Goal: Information Seeking & Learning: Learn about a topic

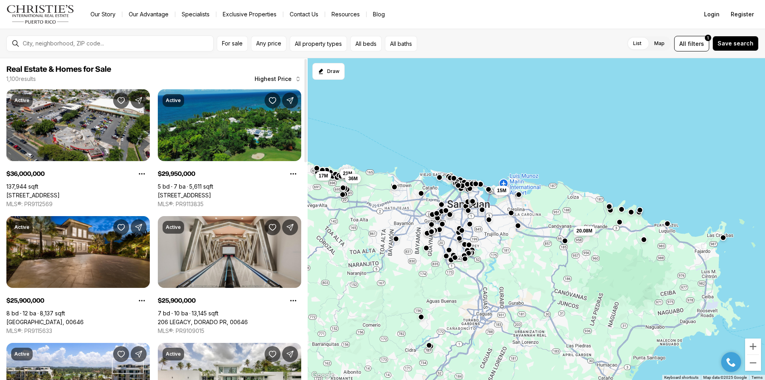
click at [211, 192] on link "200 DORADO BEACH DR #3, DORADO PR, 00646" at bounding box center [184, 195] width 53 height 7
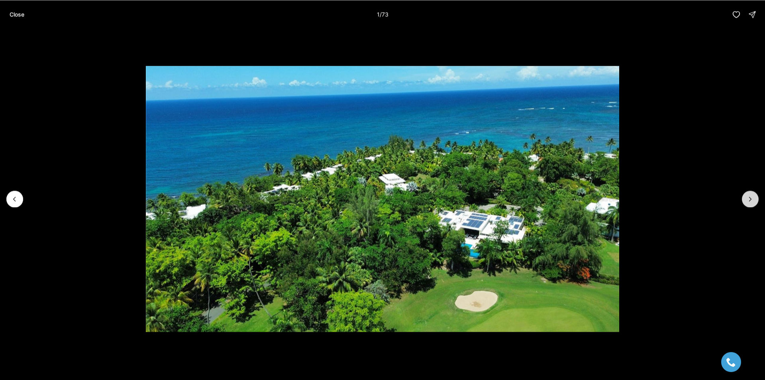
click at [749, 199] on icon "Next slide" at bounding box center [751, 199] width 8 height 8
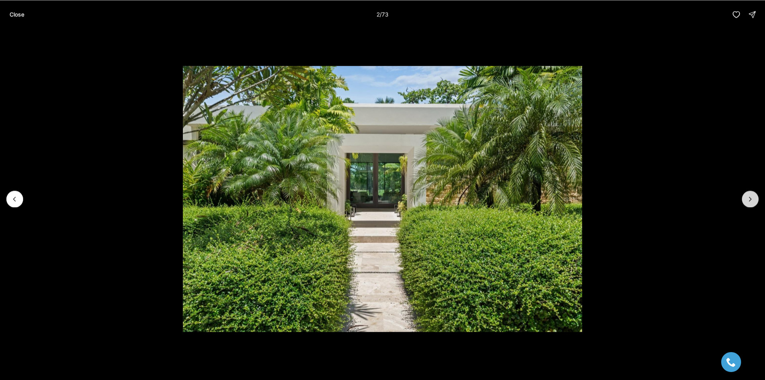
click at [749, 199] on icon "Next slide" at bounding box center [751, 199] width 8 height 8
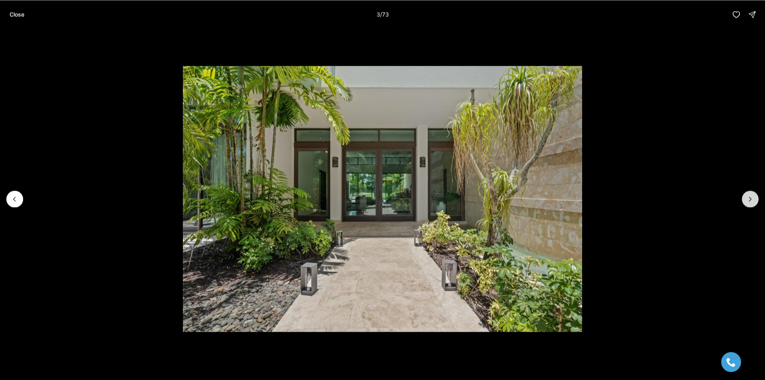
click at [749, 199] on icon "Next slide" at bounding box center [751, 199] width 8 height 8
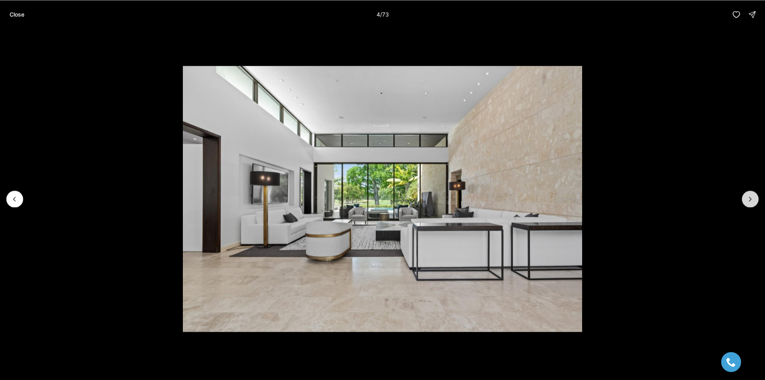
click at [749, 199] on icon "Next slide" at bounding box center [751, 199] width 8 height 8
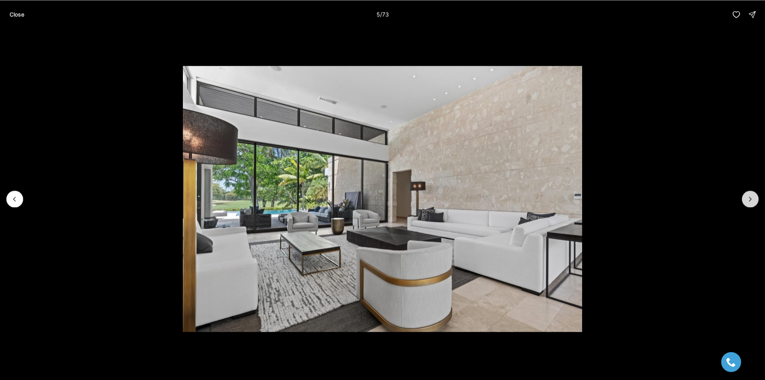
click at [749, 199] on icon "Next slide" at bounding box center [751, 199] width 8 height 8
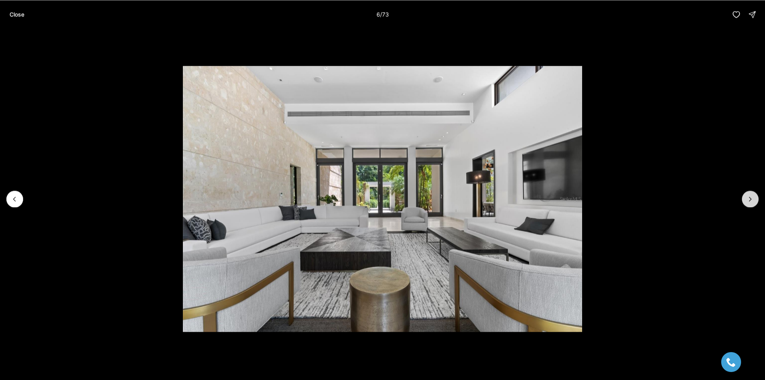
click at [749, 199] on icon "Next slide" at bounding box center [751, 199] width 8 height 8
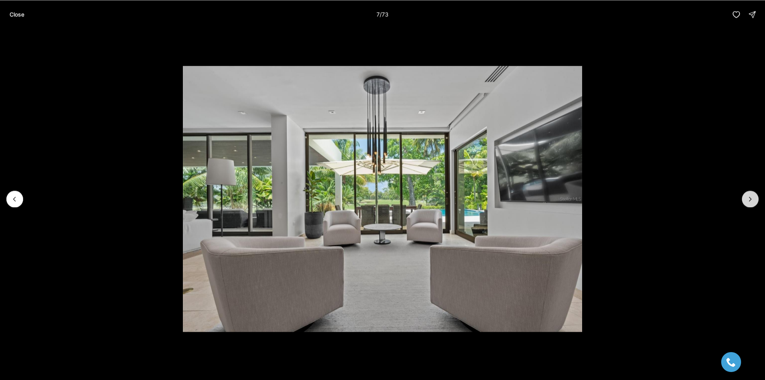
click at [749, 199] on icon "Next slide" at bounding box center [751, 199] width 8 height 8
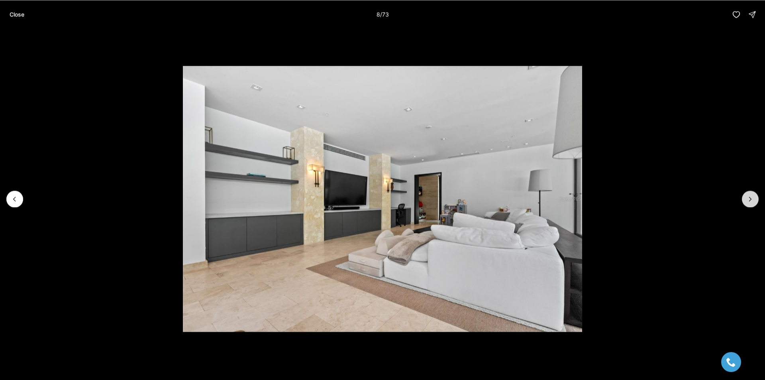
click at [749, 199] on icon "Next slide" at bounding box center [751, 199] width 8 height 8
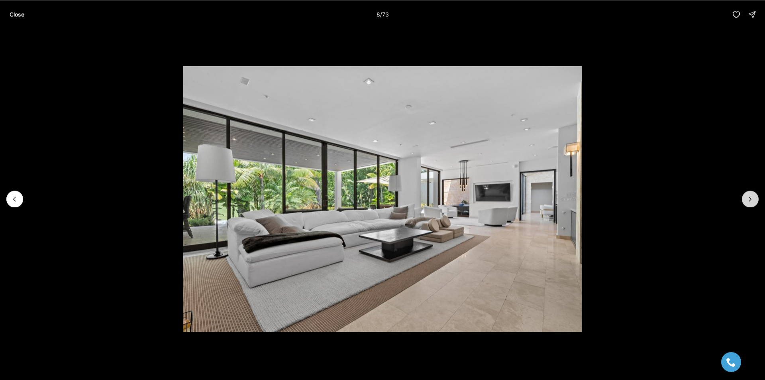
click at [749, 199] on icon "Next slide" at bounding box center [751, 199] width 8 height 8
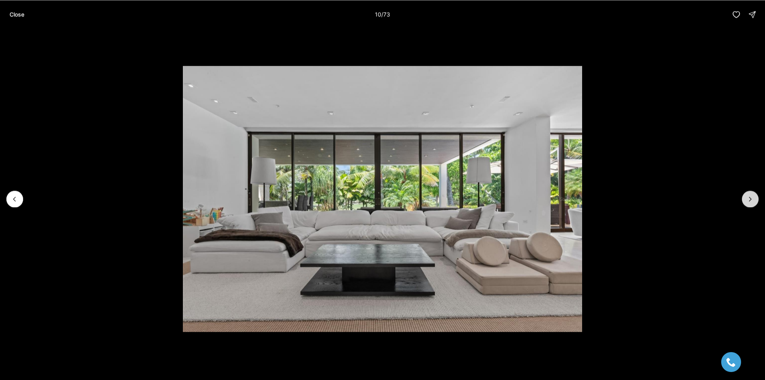
click at [749, 199] on icon "Next slide" at bounding box center [751, 199] width 8 height 8
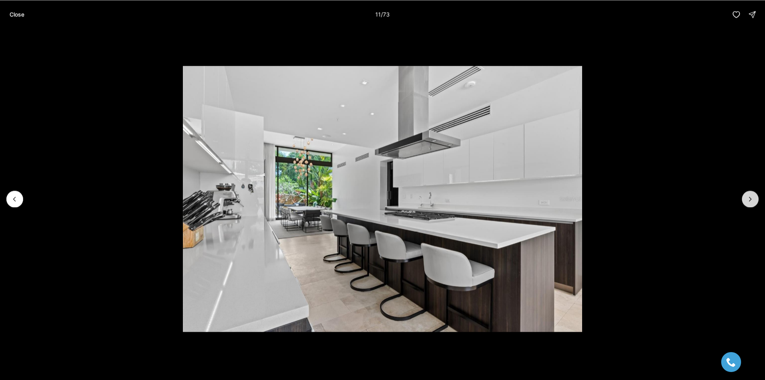
click at [749, 199] on icon "Next slide" at bounding box center [751, 199] width 8 height 8
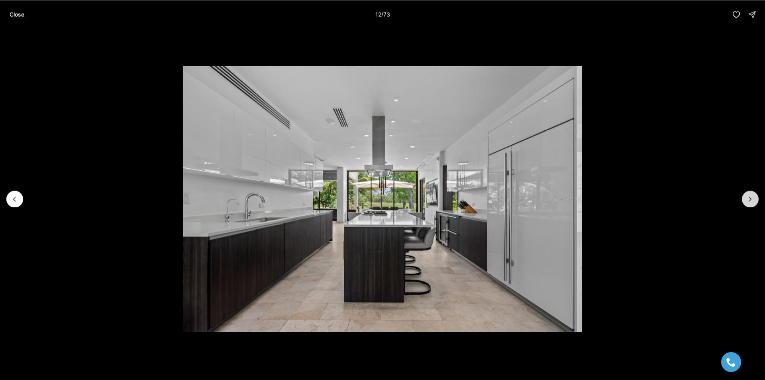
click at [749, 199] on icon "Next slide" at bounding box center [751, 199] width 8 height 8
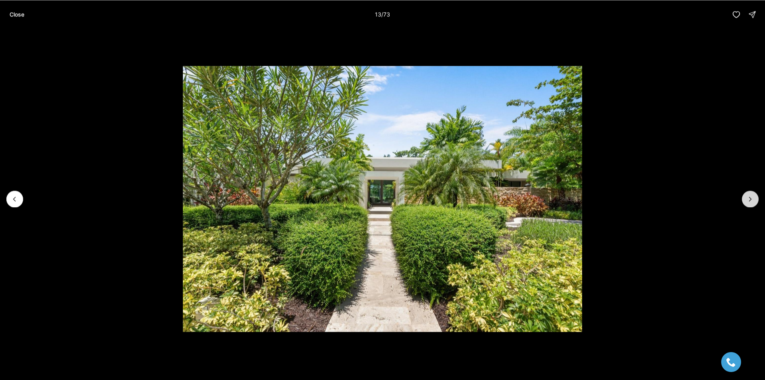
click at [749, 199] on icon "Next slide" at bounding box center [751, 199] width 8 height 8
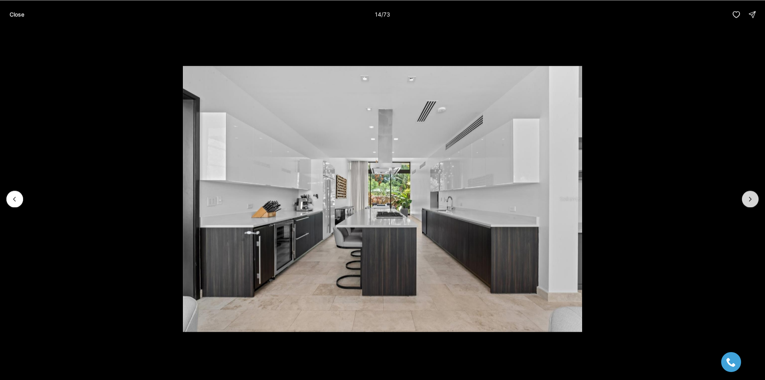
click at [749, 199] on icon "Next slide" at bounding box center [751, 199] width 8 height 8
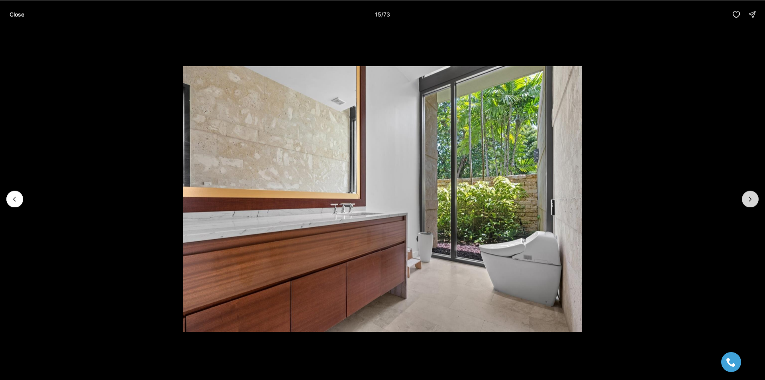
click at [749, 199] on icon "Next slide" at bounding box center [751, 199] width 8 height 8
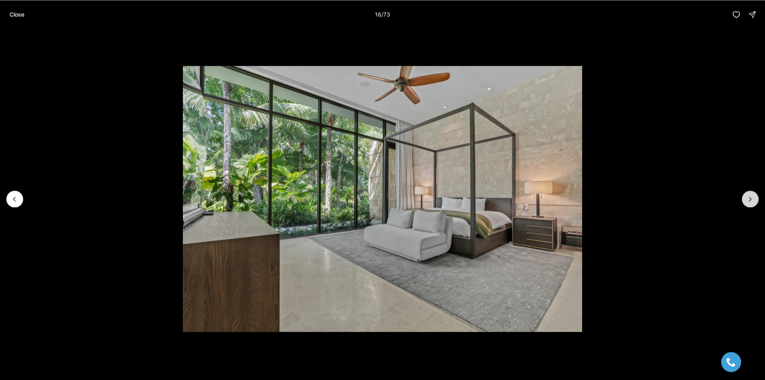
click at [749, 199] on icon "Next slide" at bounding box center [751, 199] width 8 height 8
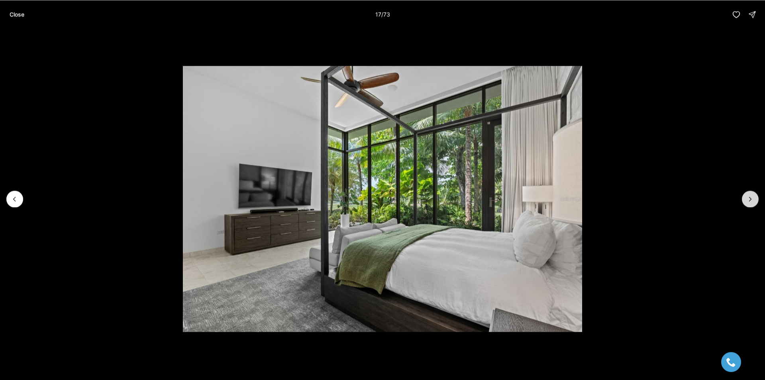
click at [749, 199] on icon "Next slide" at bounding box center [751, 199] width 8 height 8
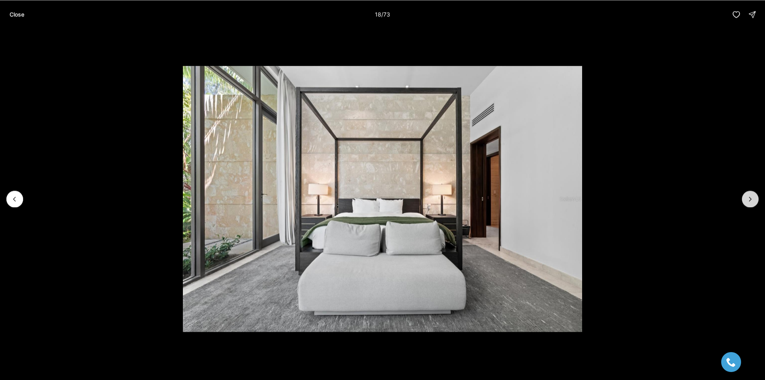
click at [749, 199] on icon "Next slide" at bounding box center [751, 199] width 8 height 8
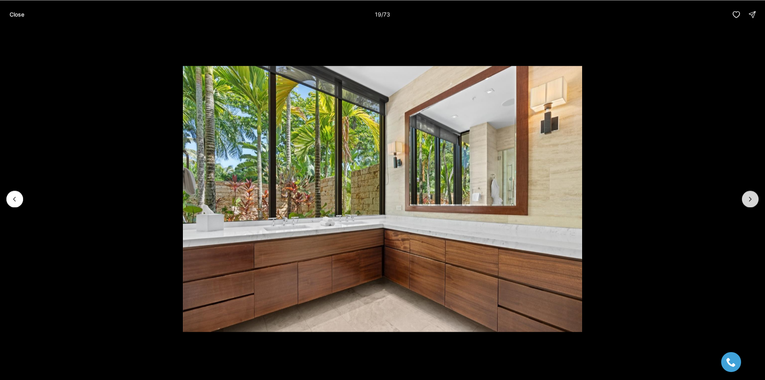
click at [749, 199] on icon "Next slide" at bounding box center [751, 199] width 8 height 8
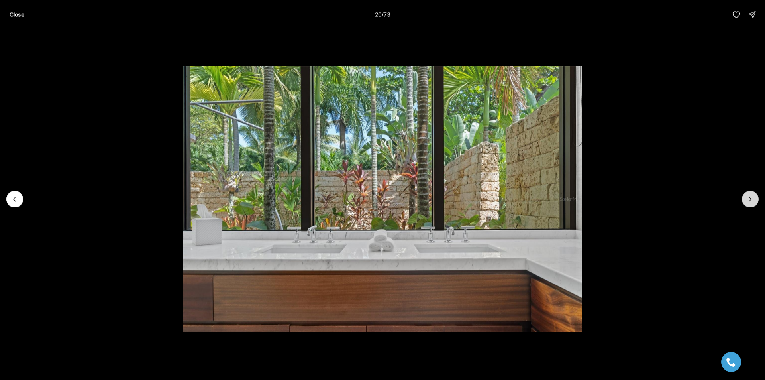
click at [749, 199] on icon "Next slide" at bounding box center [751, 199] width 8 height 8
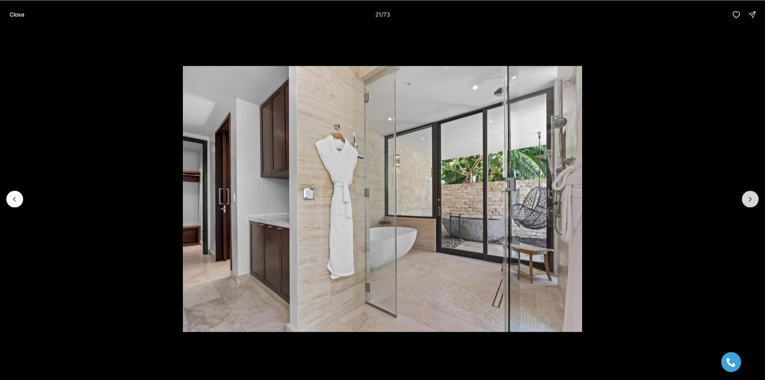
click at [749, 199] on icon "Next slide" at bounding box center [751, 199] width 8 height 8
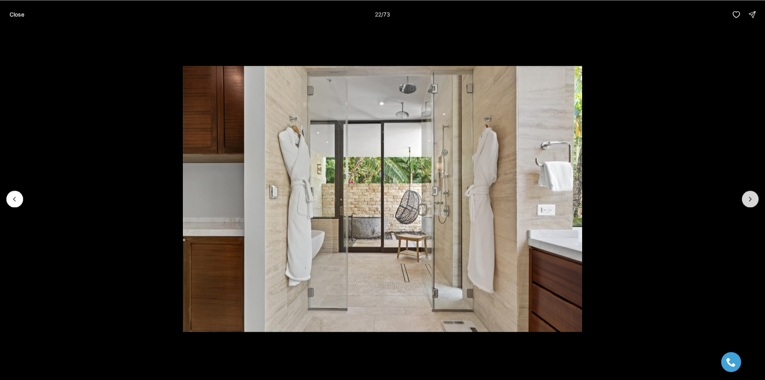
click at [749, 199] on icon "Next slide" at bounding box center [751, 199] width 8 height 8
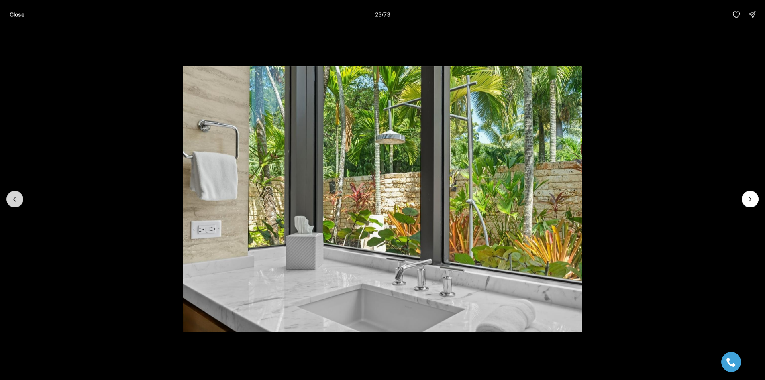
click at [14, 197] on icon "Previous slide" at bounding box center [15, 199] width 8 height 8
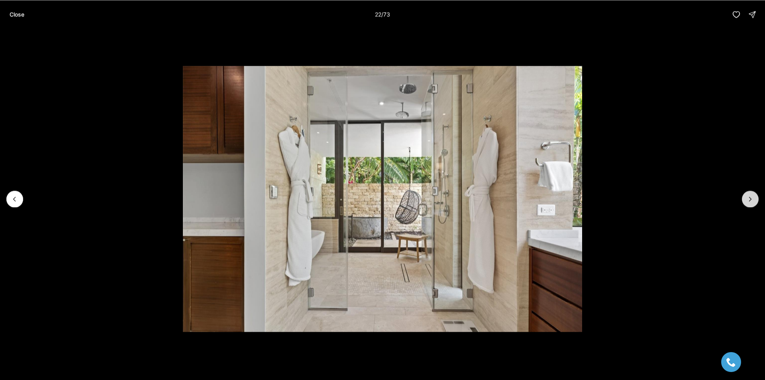
click at [749, 200] on icon "Next slide" at bounding box center [751, 199] width 8 height 8
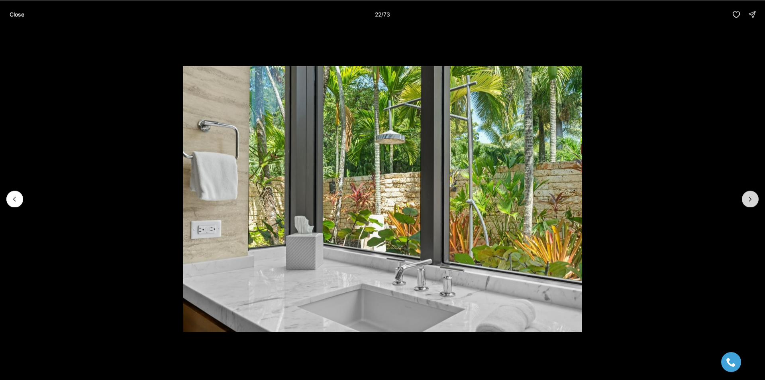
click at [749, 199] on icon "Next slide" at bounding box center [751, 199] width 8 height 8
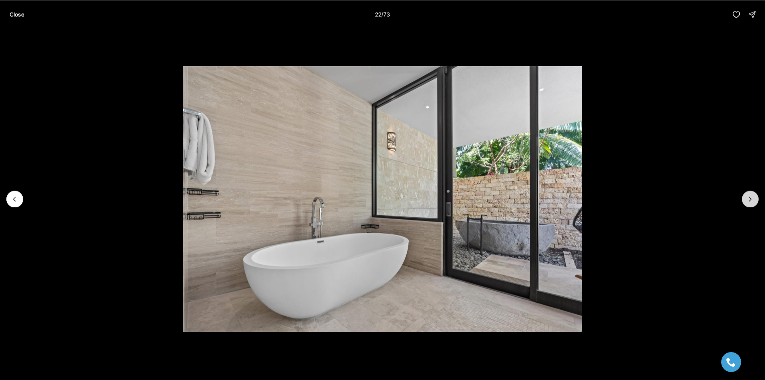
click at [749, 199] on icon "Next slide" at bounding box center [751, 199] width 8 height 8
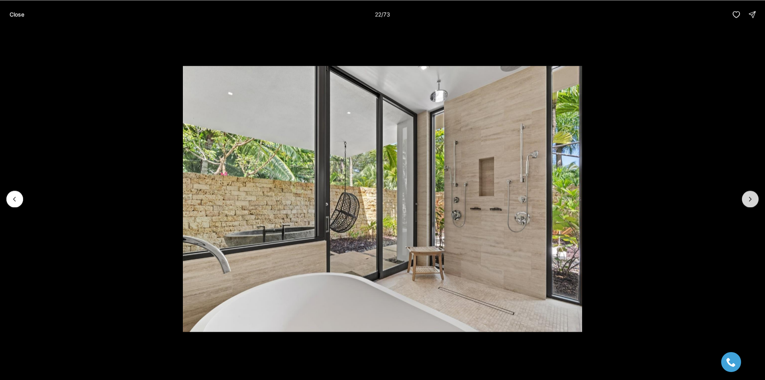
click at [749, 199] on icon "Next slide" at bounding box center [751, 199] width 8 height 8
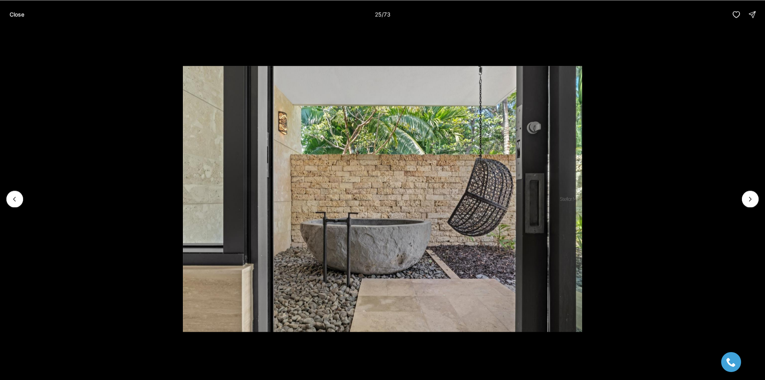
drag, startPoint x: 749, startPoint y: 199, endPoint x: 747, endPoint y: 151, distance: 47.1
click at [749, 195] on icon "Next slide" at bounding box center [751, 199] width 8 height 8
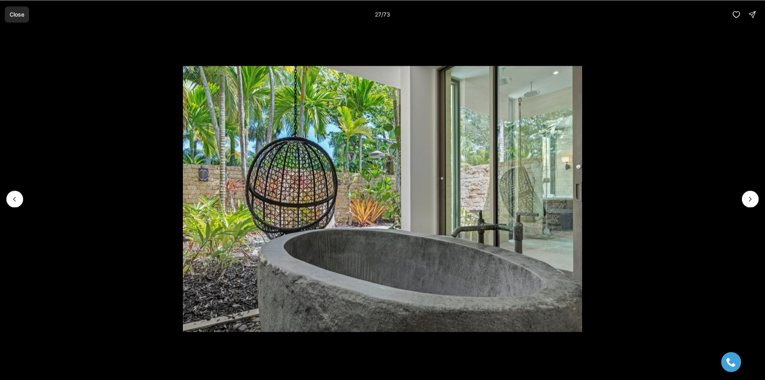
click at [20, 12] on p "Close" at bounding box center [17, 14] width 15 height 6
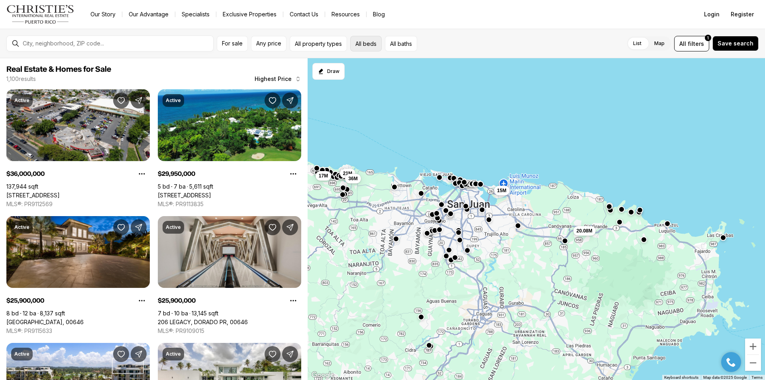
click at [368, 43] on button "All beds" at bounding box center [365, 44] width 31 height 16
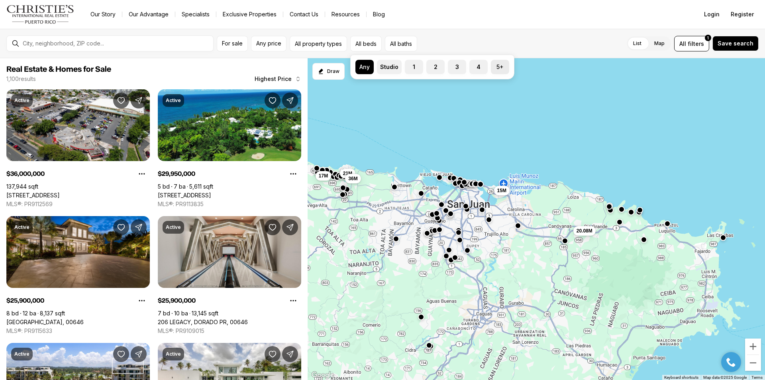
drag, startPoint x: 503, startPoint y: 65, endPoint x: 493, endPoint y: 65, distance: 9.6
click at [502, 65] on label "5+" at bounding box center [500, 67] width 18 height 14
click at [499, 65] on button "5+" at bounding box center [495, 64] width 8 height 8
click at [398, 44] on button "All baths" at bounding box center [403, 44] width 32 height 16
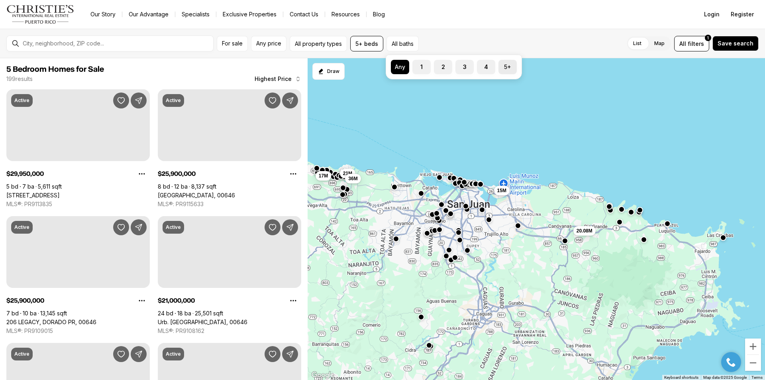
click at [503, 65] on button "5+" at bounding box center [503, 64] width 8 height 8
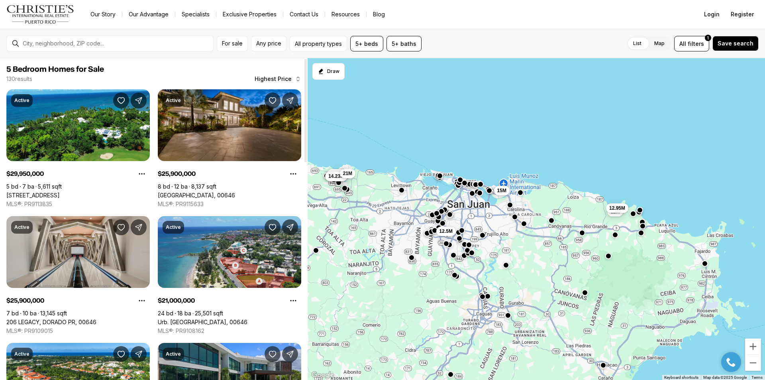
click at [248, 319] on link "Urb. [GEOGRAPHIC_DATA], 00646" at bounding box center [203, 322] width 90 height 7
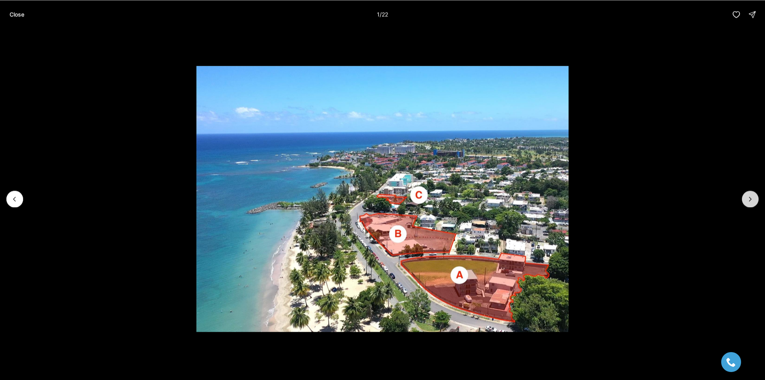
click at [749, 199] on icon "Next slide" at bounding box center [751, 199] width 8 height 8
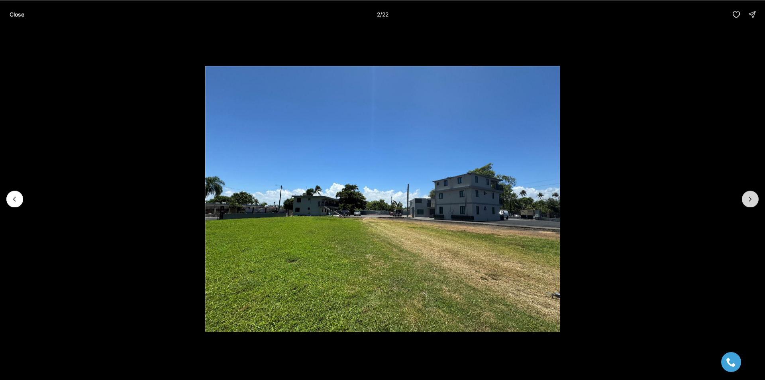
click at [749, 199] on icon "Next slide" at bounding box center [751, 199] width 8 height 8
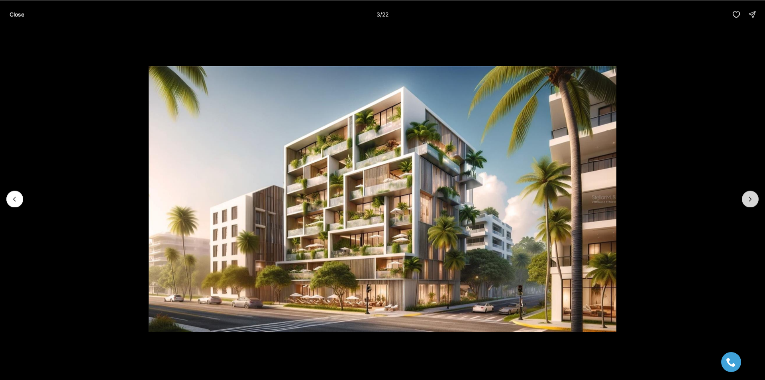
click at [749, 199] on icon "Next slide" at bounding box center [751, 199] width 8 height 8
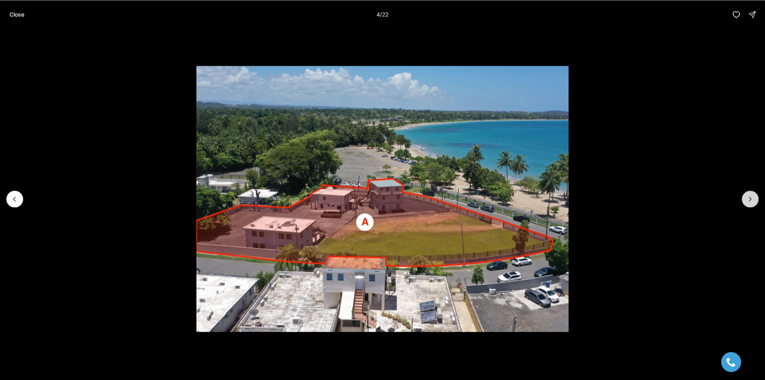
click at [749, 199] on icon "Next slide" at bounding box center [751, 199] width 8 height 8
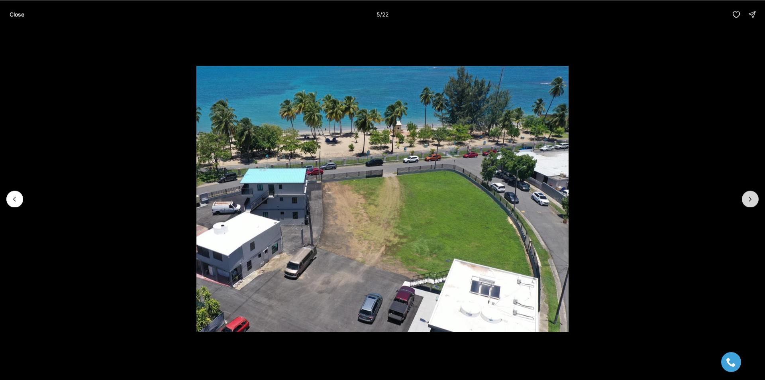
click at [745, 195] on button "Next slide" at bounding box center [750, 199] width 17 height 17
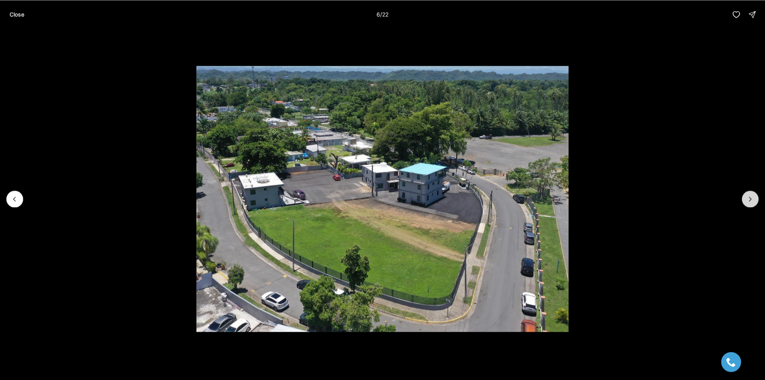
click at [745, 195] on button "Next slide" at bounding box center [750, 199] width 17 height 17
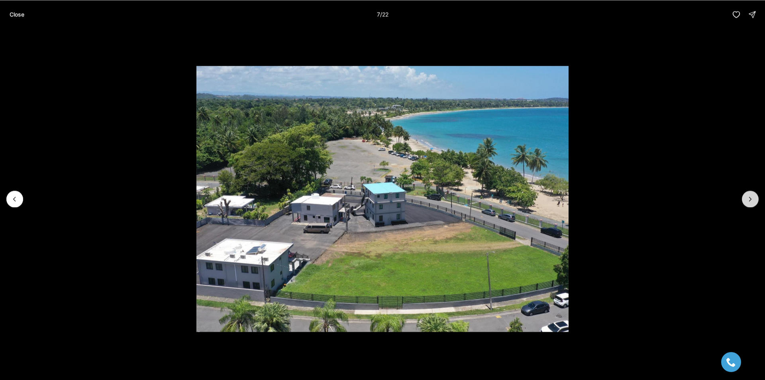
click at [745, 195] on button "Next slide" at bounding box center [750, 199] width 17 height 17
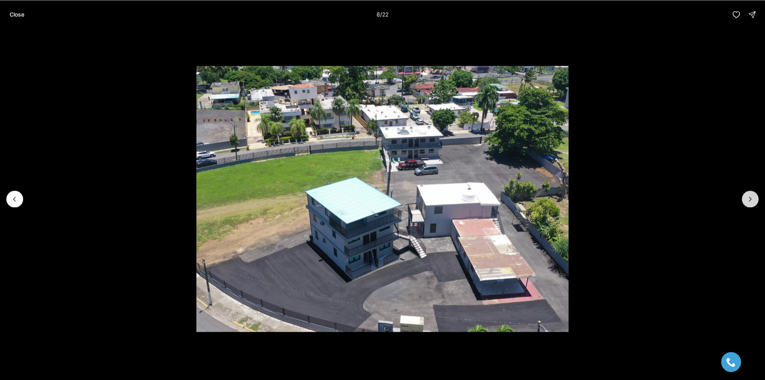
click at [745, 195] on button "Next slide" at bounding box center [750, 199] width 17 height 17
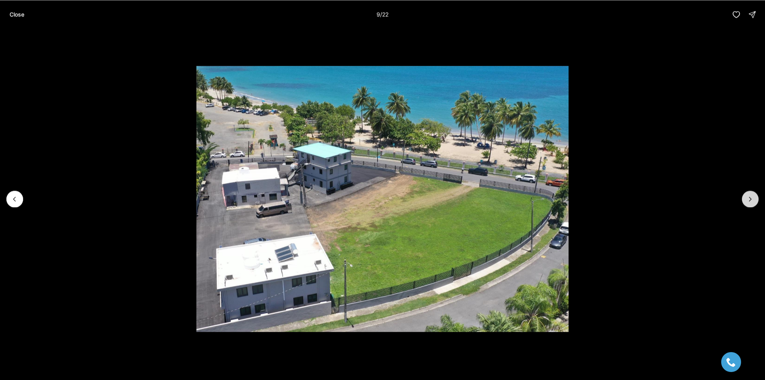
click at [745, 195] on button "Next slide" at bounding box center [750, 199] width 17 height 17
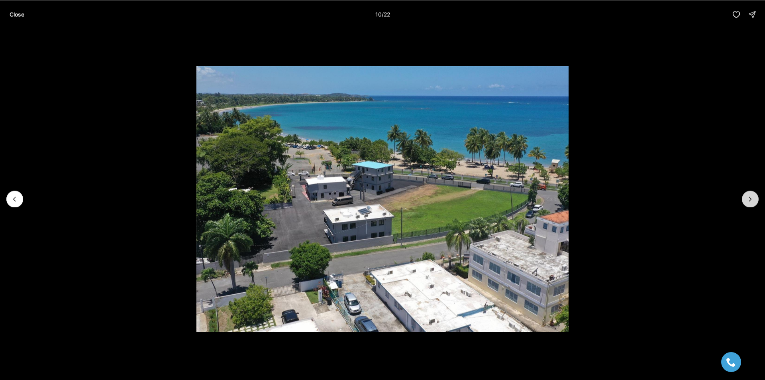
click at [745, 195] on button "Next slide" at bounding box center [750, 199] width 17 height 17
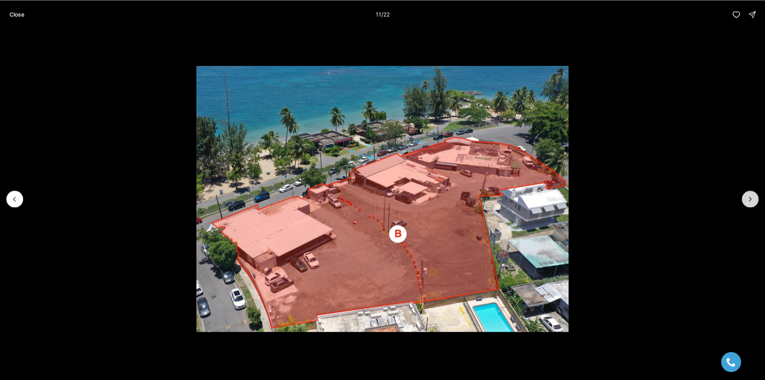
click at [745, 195] on button "Next slide" at bounding box center [750, 199] width 17 height 17
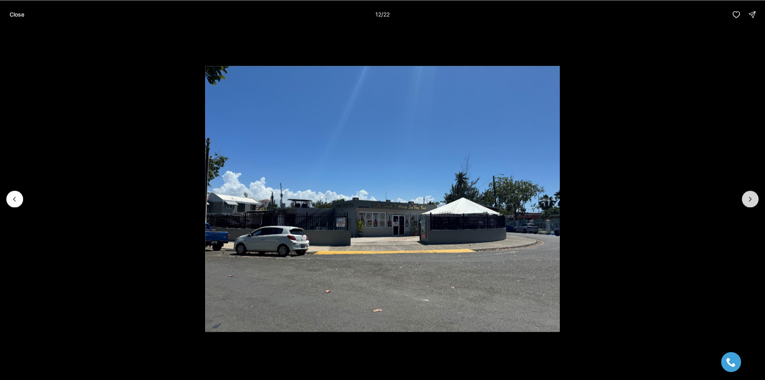
click at [745, 195] on button "Next slide" at bounding box center [750, 199] width 17 height 17
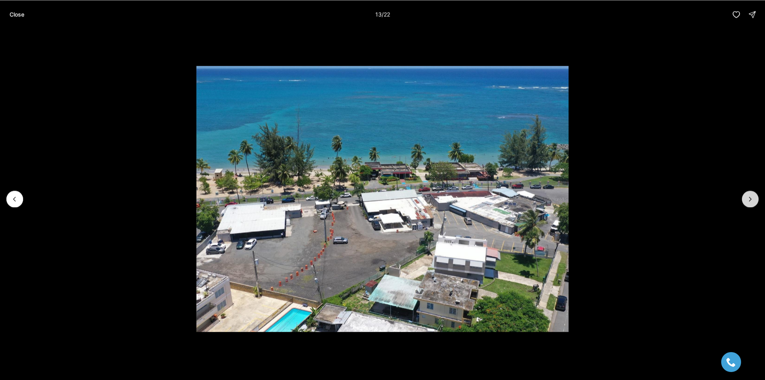
click at [745, 195] on button "Next slide" at bounding box center [750, 199] width 17 height 17
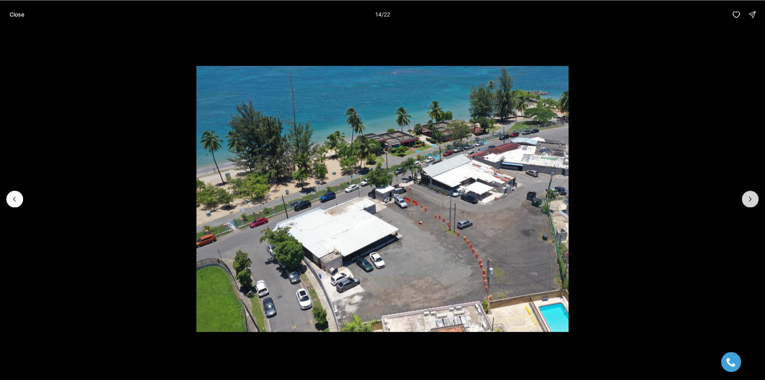
click at [745, 195] on button "Next slide" at bounding box center [750, 199] width 17 height 17
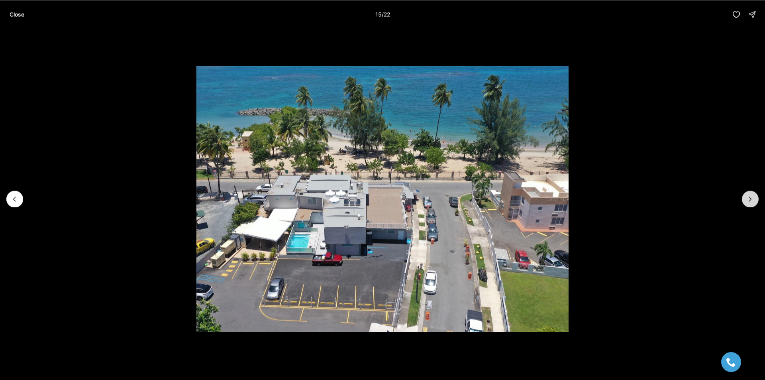
click at [745, 195] on button "Next slide" at bounding box center [750, 199] width 17 height 17
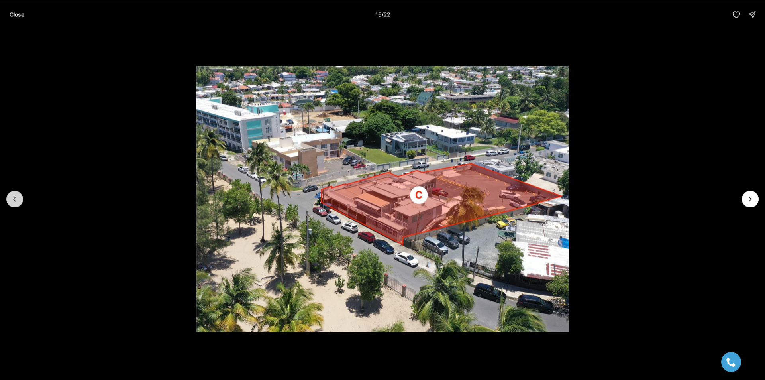
click at [23, 199] on button "Previous slide" at bounding box center [14, 199] width 17 height 17
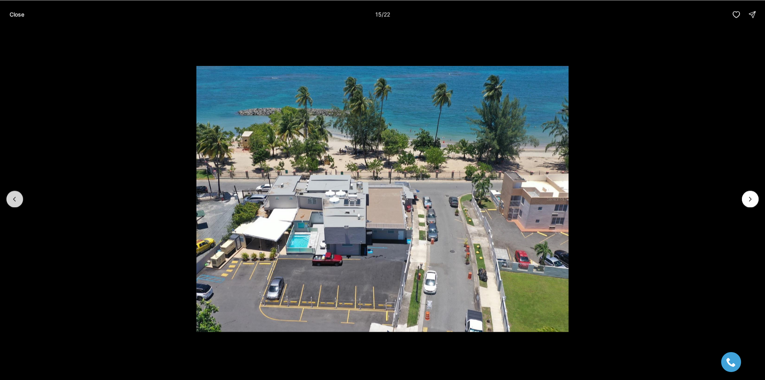
click at [23, 199] on button "Previous slide" at bounding box center [14, 199] width 17 height 17
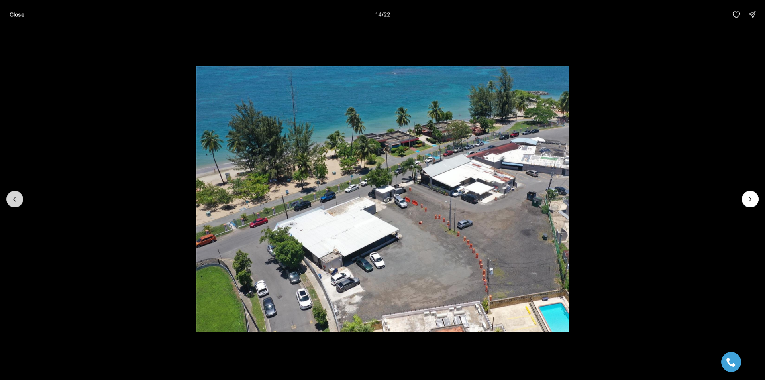
click at [23, 199] on button "Previous slide" at bounding box center [14, 199] width 17 height 17
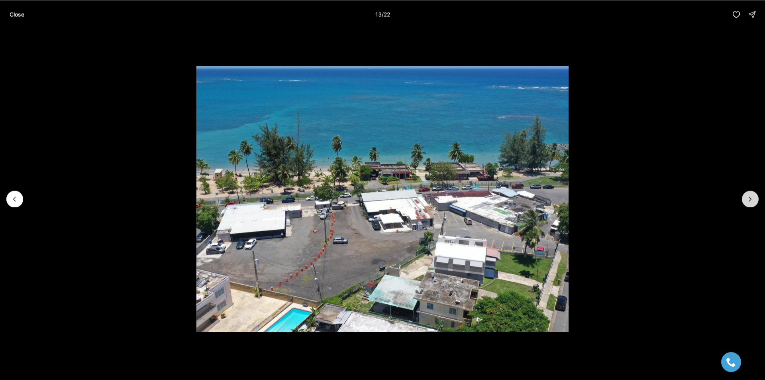
click at [752, 199] on icon "Next slide" at bounding box center [751, 199] width 8 height 8
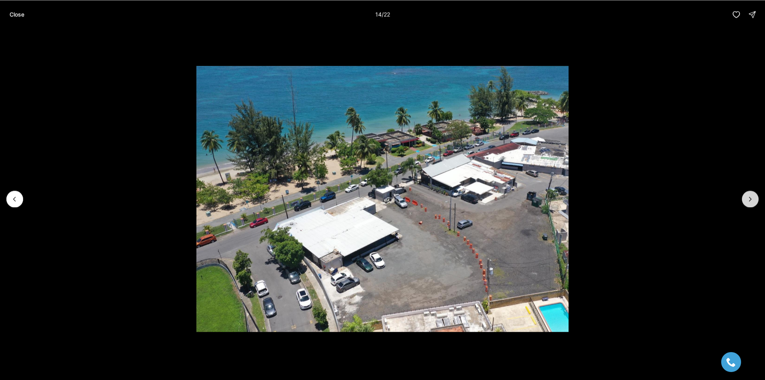
click at [752, 199] on icon "Next slide" at bounding box center [751, 199] width 8 height 8
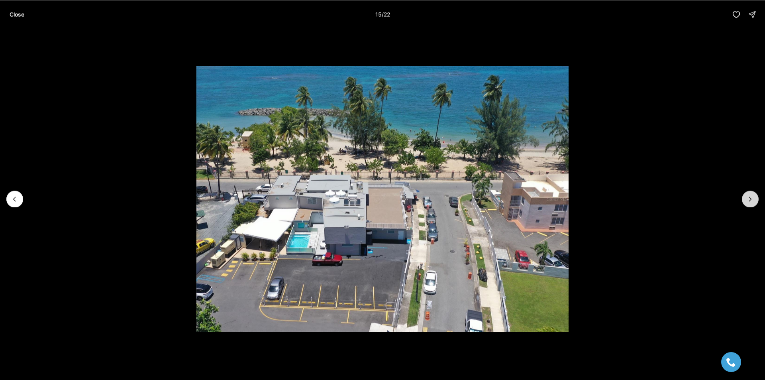
click at [752, 199] on icon "Next slide" at bounding box center [751, 199] width 8 height 8
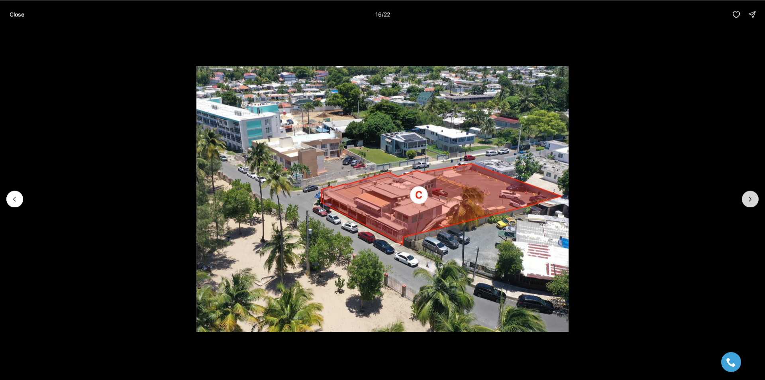
click at [752, 199] on icon "Next slide" at bounding box center [751, 199] width 8 height 8
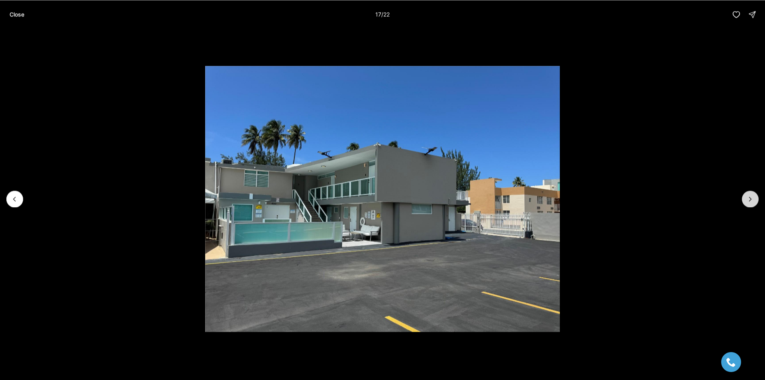
click at [752, 199] on icon "Next slide" at bounding box center [751, 199] width 8 height 8
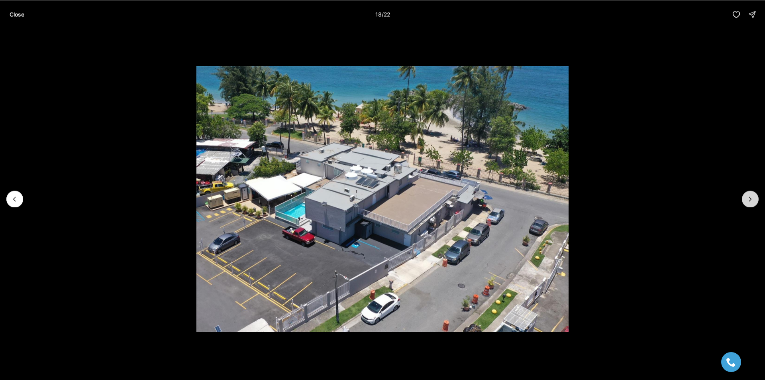
click at [752, 199] on icon "Next slide" at bounding box center [751, 199] width 8 height 8
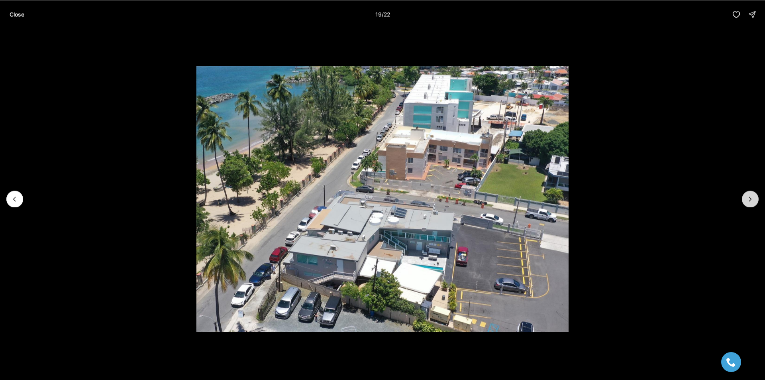
click at [752, 199] on icon "Next slide" at bounding box center [751, 199] width 8 height 8
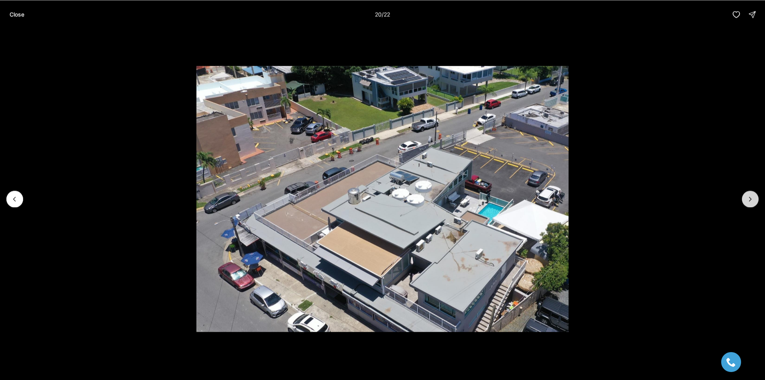
click at [752, 199] on icon "Next slide" at bounding box center [751, 199] width 8 height 8
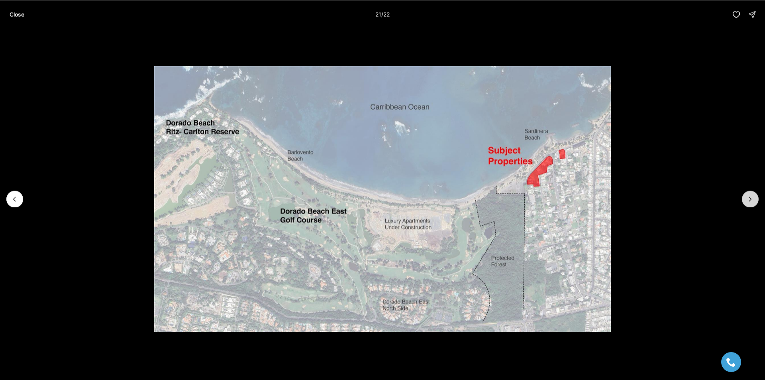
click at [752, 199] on icon "Next slide" at bounding box center [751, 199] width 8 height 8
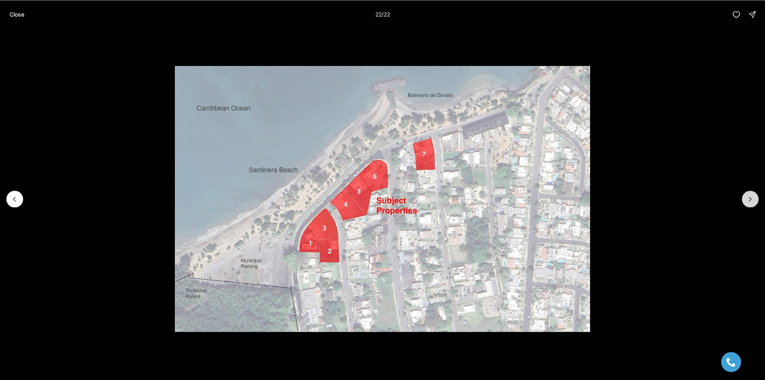
click at [752, 199] on div at bounding box center [750, 199] width 17 height 17
click at [16, 15] on p "Close" at bounding box center [17, 14] width 15 height 6
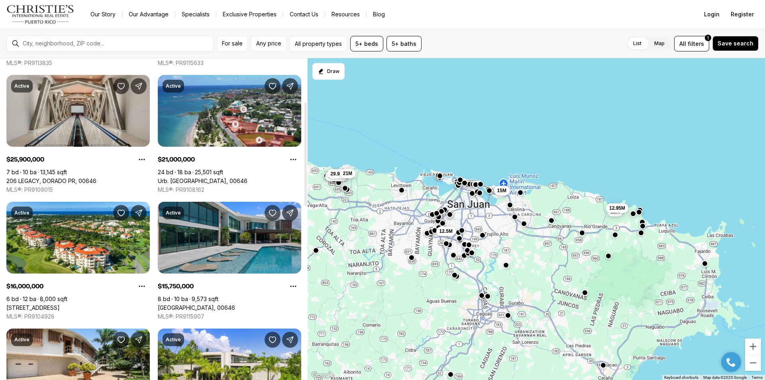
scroll to position [159, 0]
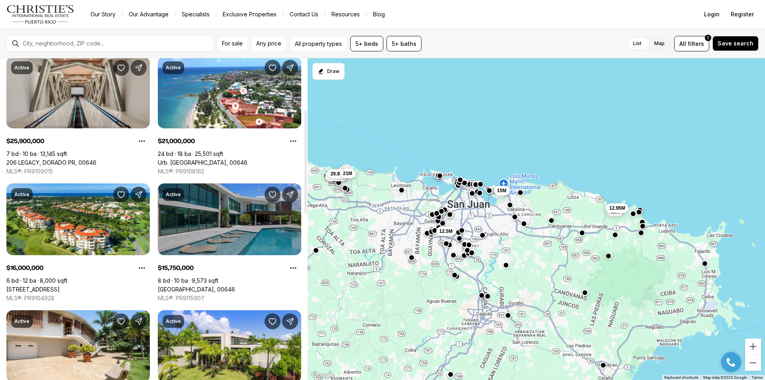
click at [235, 286] on link "[GEOGRAPHIC_DATA], 00646" at bounding box center [196, 289] width 77 height 7
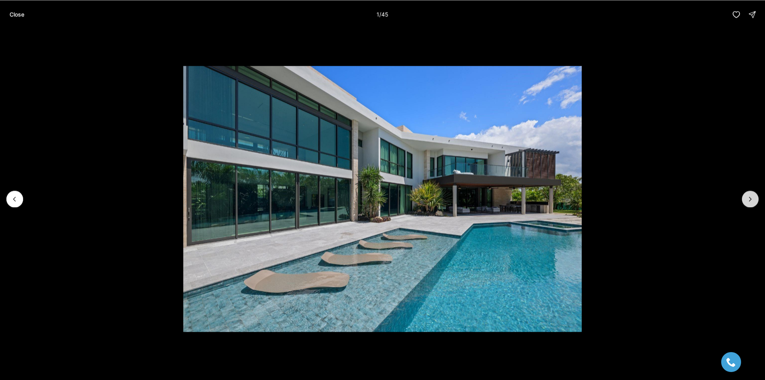
click at [752, 195] on button "Next slide" at bounding box center [750, 199] width 17 height 17
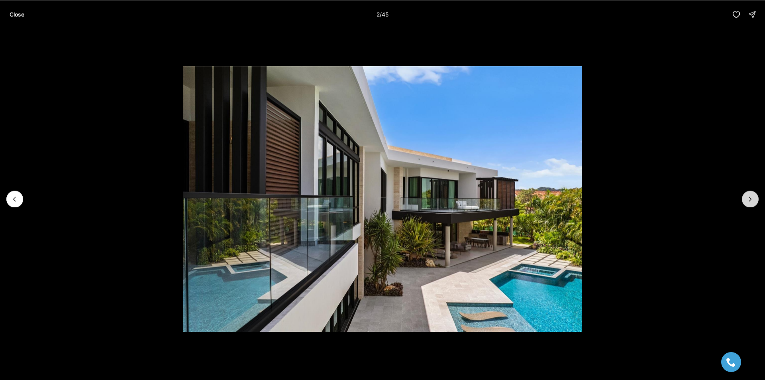
click at [752, 195] on button "Next slide" at bounding box center [750, 199] width 17 height 17
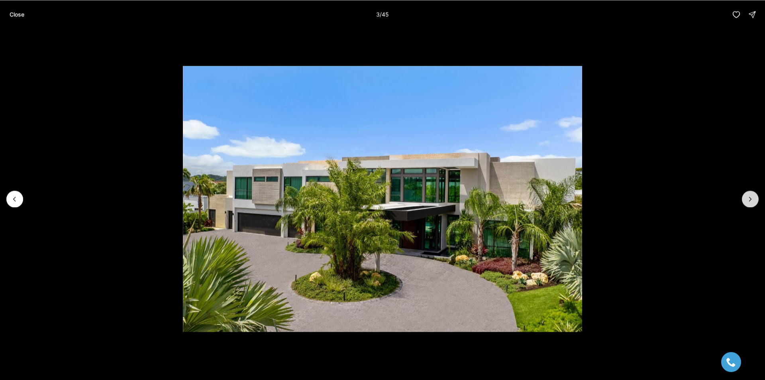
click at [752, 195] on button "Next slide" at bounding box center [750, 199] width 17 height 17
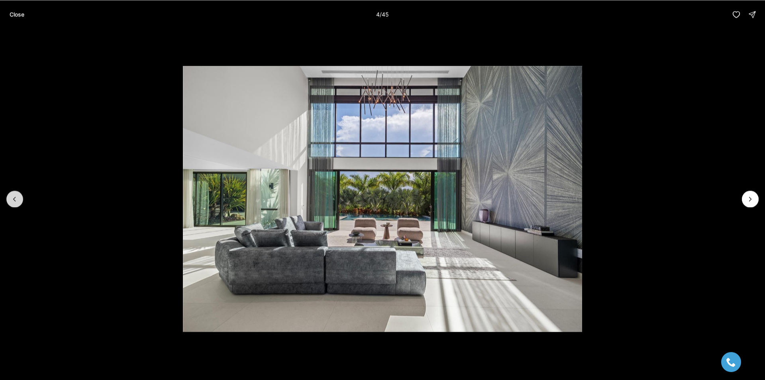
click at [16, 202] on icon "Previous slide" at bounding box center [15, 199] width 8 height 8
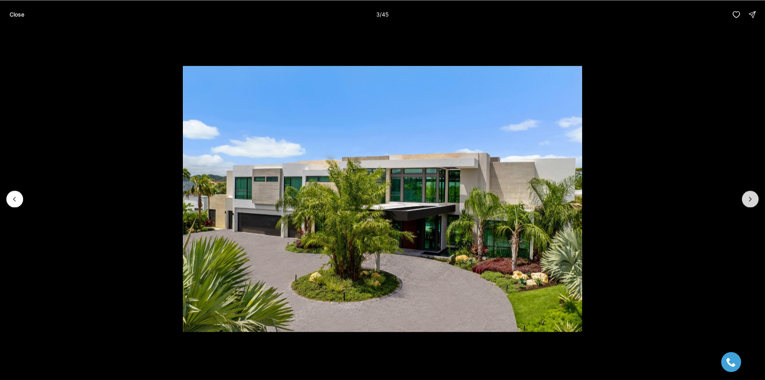
click at [755, 195] on button "Next slide" at bounding box center [750, 199] width 17 height 17
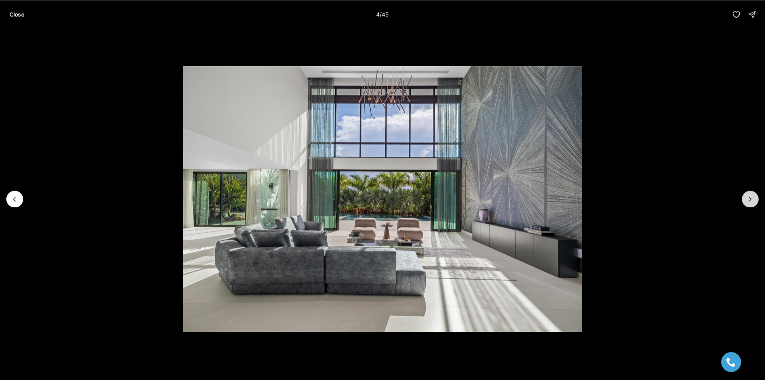
click at [755, 195] on button "Next slide" at bounding box center [750, 199] width 17 height 17
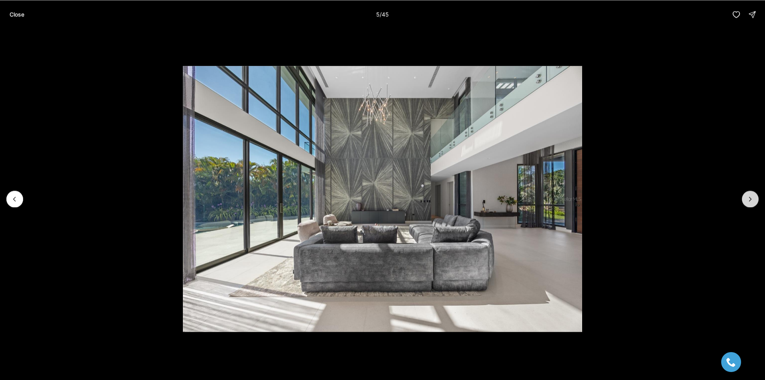
click at [755, 195] on button "Next slide" at bounding box center [750, 199] width 17 height 17
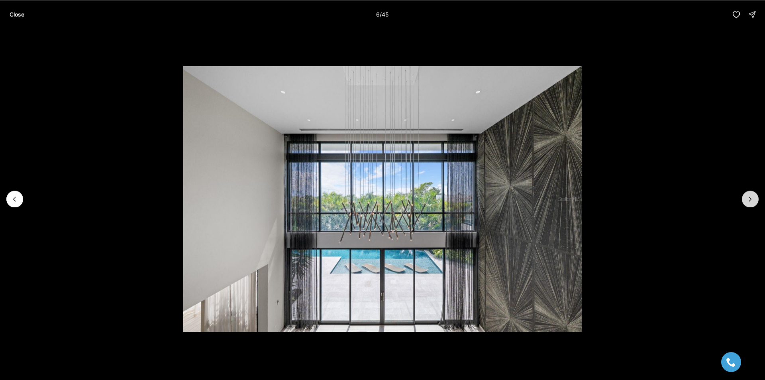
click at [755, 195] on button "Next slide" at bounding box center [750, 199] width 17 height 17
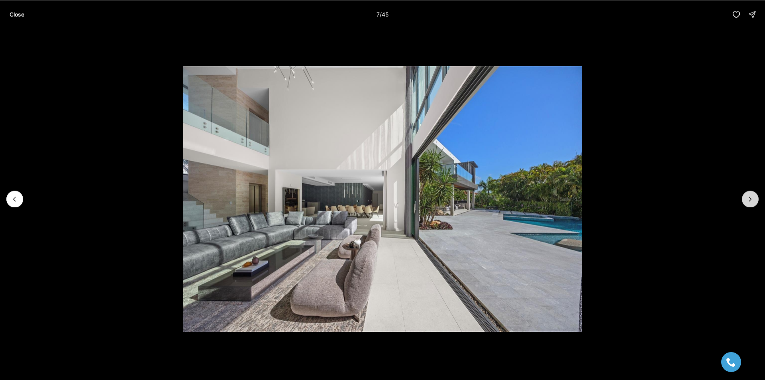
click at [755, 195] on button "Next slide" at bounding box center [750, 199] width 17 height 17
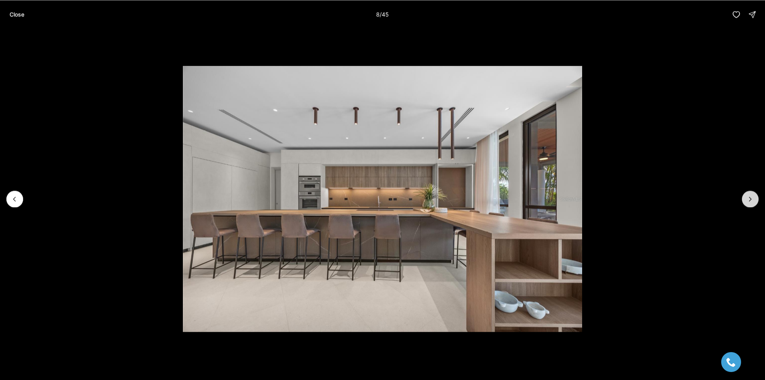
click at [755, 195] on button "Next slide" at bounding box center [750, 199] width 17 height 17
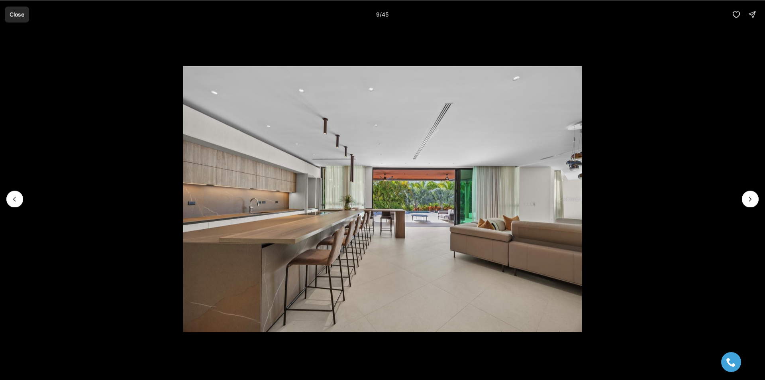
click at [18, 16] on p "Close" at bounding box center [17, 14] width 15 height 6
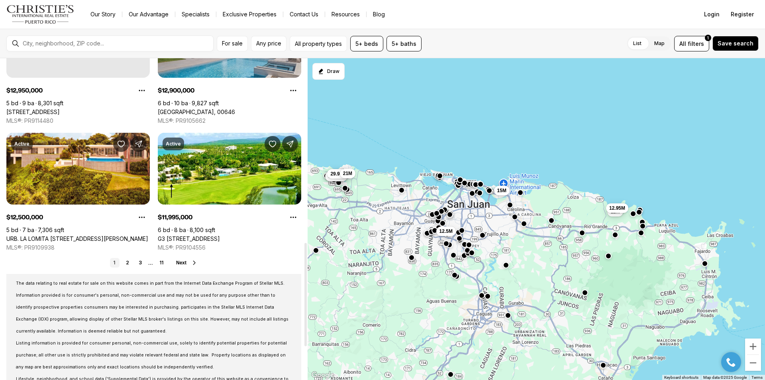
scroll to position [598, 0]
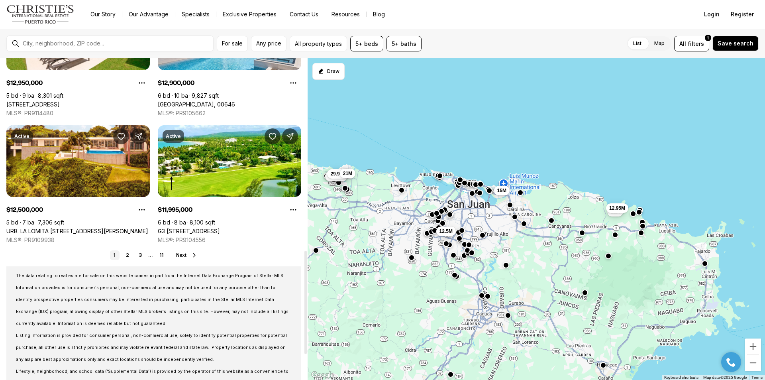
click at [194, 255] on icon at bounding box center [194, 255] width 6 height 6
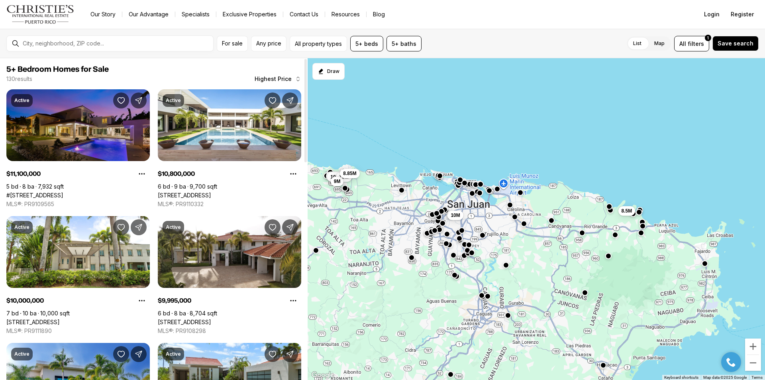
click at [63, 192] on link "#[STREET_ADDRESS]" at bounding box center [34, 195] width 57 height 7
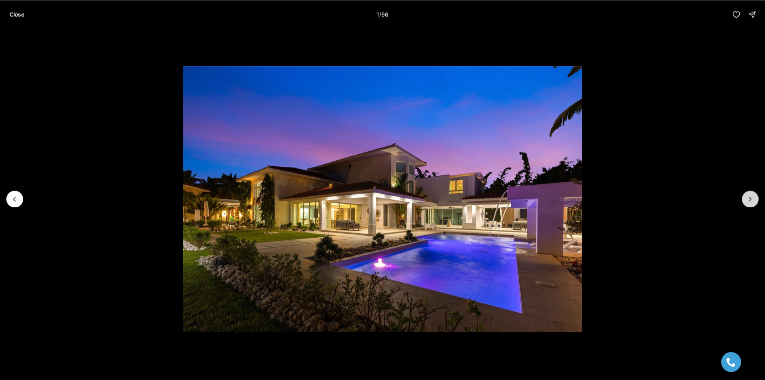
click at [750, 203] on button "Next slide" at bounding box center [750, 199] width 17 height 17
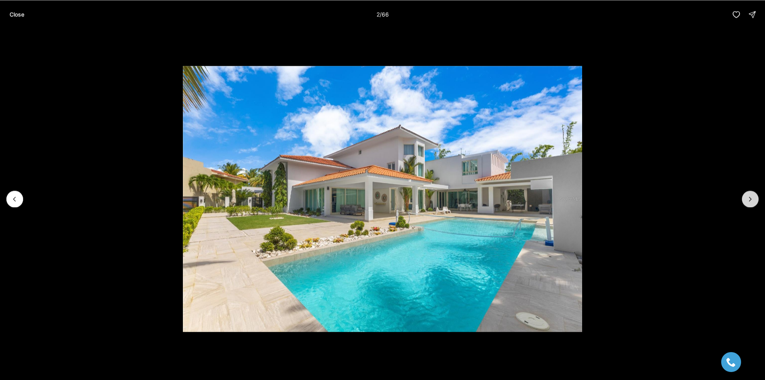
click at [753, 198] on icon "Next slide" at bounding box center [751, 199] width 8 height 8
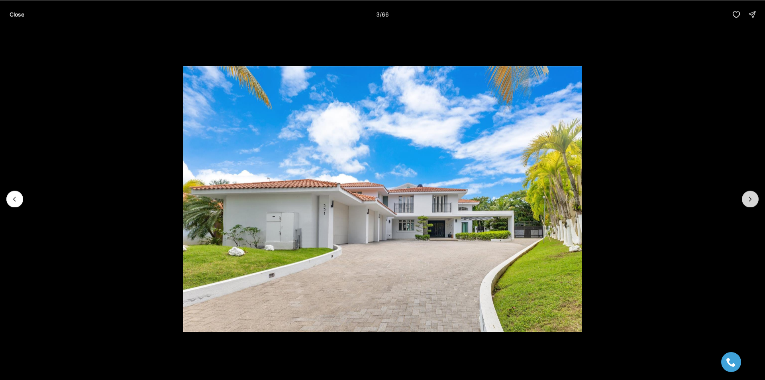
click at [753, 198] on icon "Next slide" at bounding box center [751, 199] width 8 height 8
